Goal: Information Seeking & Learning: Learn about a topic

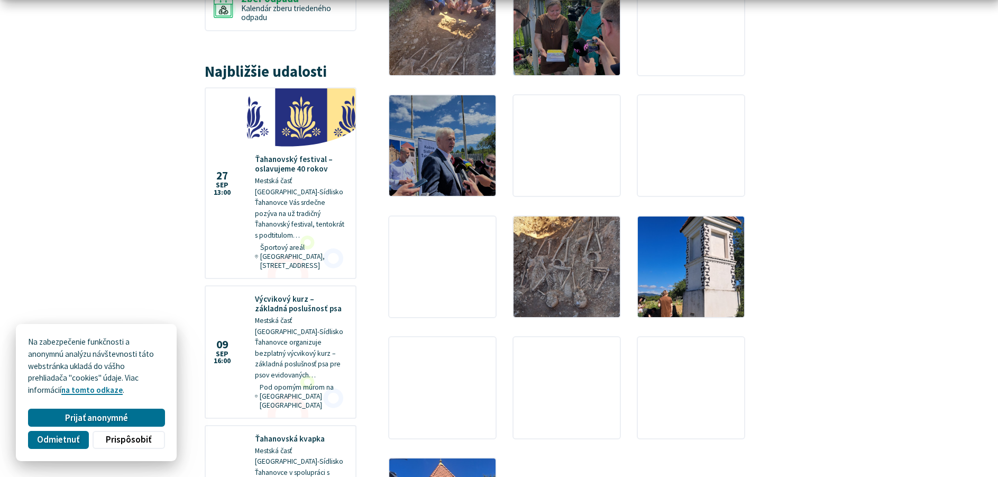
scroll to position [1005, 0]
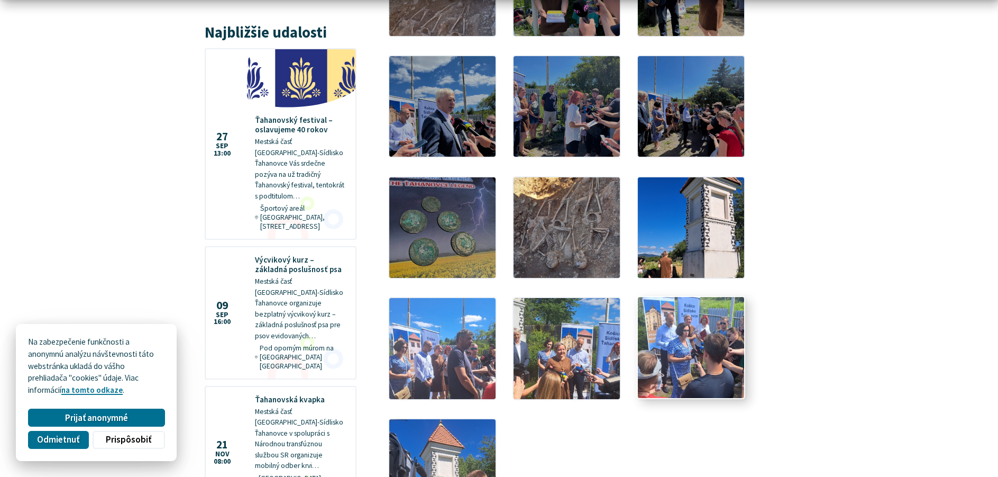
click at [675, 310] on img at bounding box center [691, 347] width 117 height 111
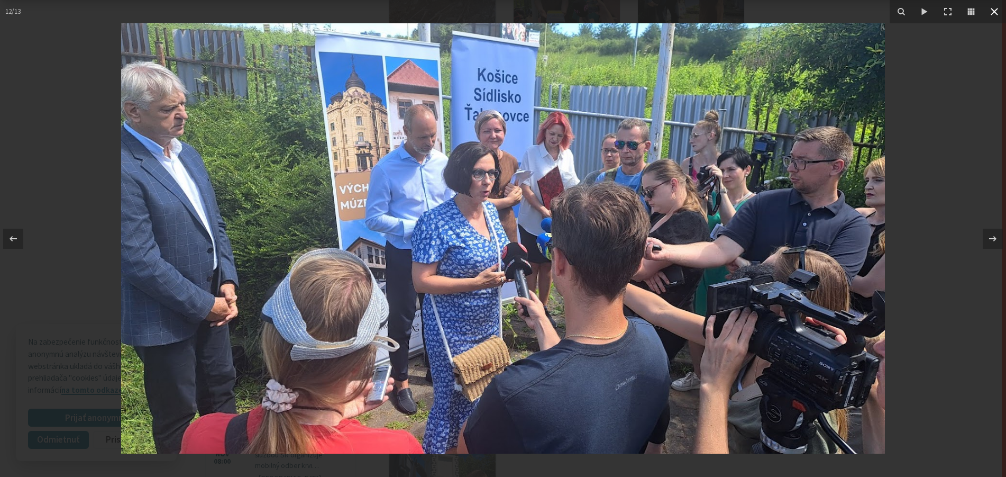
click at [995, 15] on icon at bounding box center [994, 11] width 13 height 13
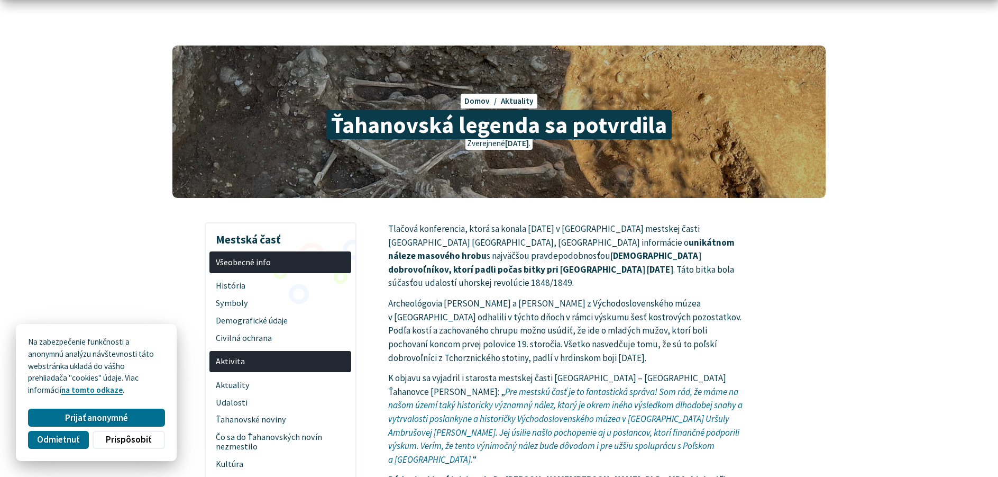
scroll to position [106, 0]
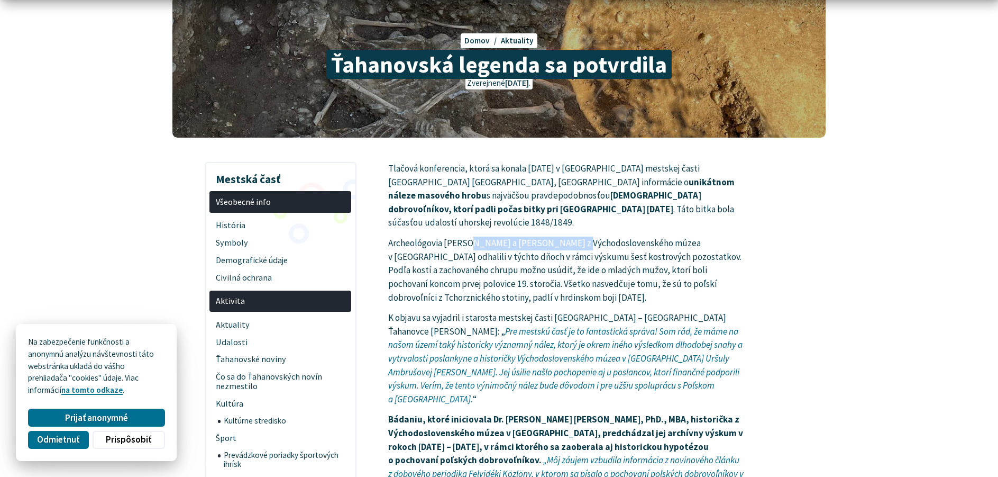
drag, startPoint x: 538, startPoint y: 232, endPoint x: 598, endPoint y: 233, distance: 59.3
click at [581, 236] on p "Archeológovia [PERSON_NAME] a [PERSON_NAME] z Východoslovenského múzea v [GEOGR…" at bounding box center [566, 270] width 357 height 68
click at [598, 236] on p "Archeológovia [PERSON_NAME] a [PERSON_NAME] z Východoslovenského múzea v [GEOGR…" at bounding box center [566, 270] width 357 height 68
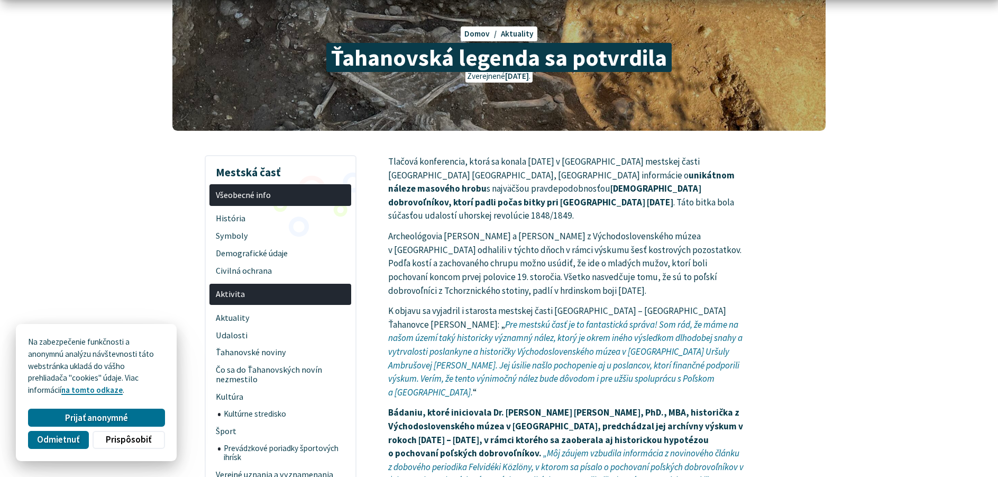
scroll to position [212, 0]
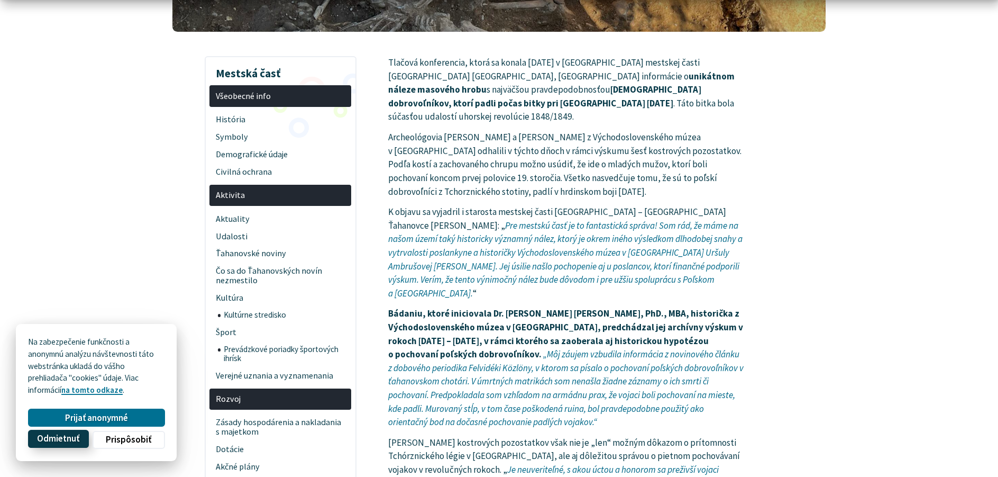
click at [68, 443] on span "Odmietnuť" at bounding box center [58, 438] width 42 height 11
